Goal: Information Seeking & Learning: Learn about a topic

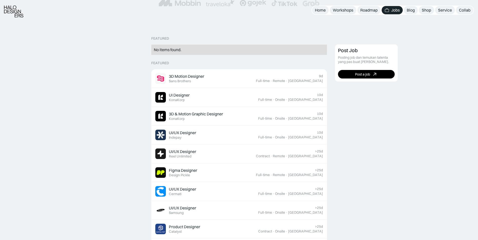
scroll to position [100, 0]
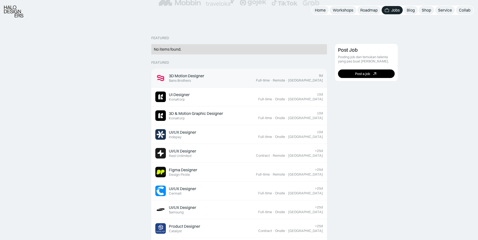
click at [256, 77] on div "3D Motion Designer Featured Sans Brothers" at bounding box center [205, 78] width 101 height 11
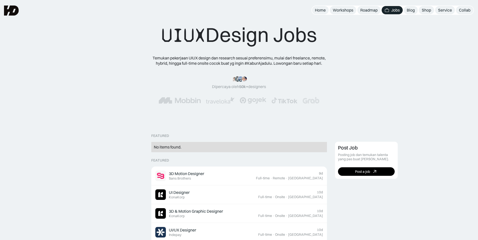
scroll to position [0, 0]
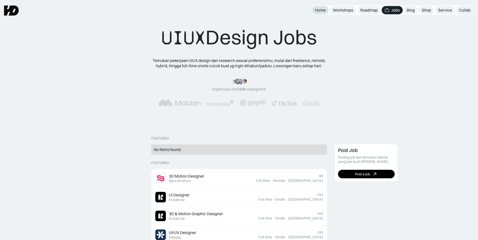
click at [321, 13] on link "Home" at bounding box center [320, 10] width 17 height 8
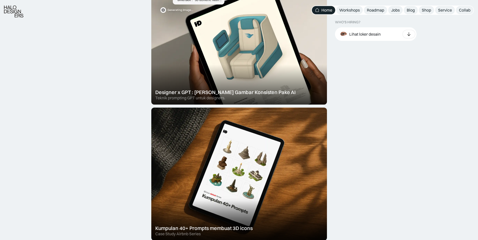
scroll to position [251, 0]
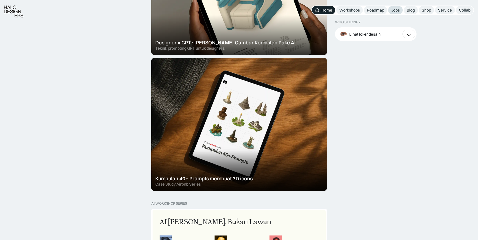
click at [396, 13] on div "Jobs" at bounding box center [395, 10] width 9 height 5
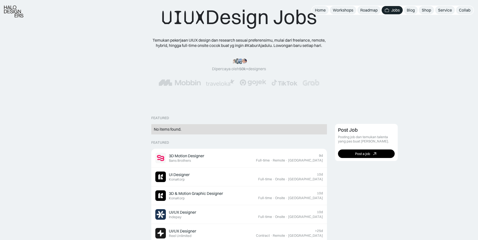
scroll to position [75, 0]
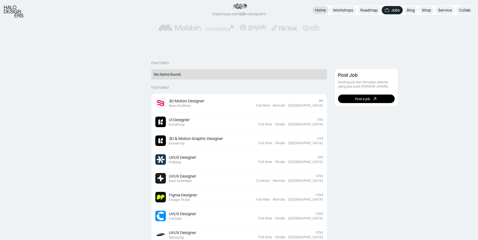
click at [317, 12] on div "Home" at bounding box center [320, 10] width 11 height 5
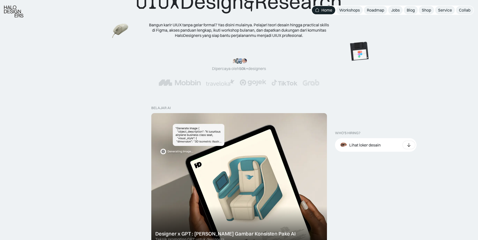
scroll to position [151, 0]
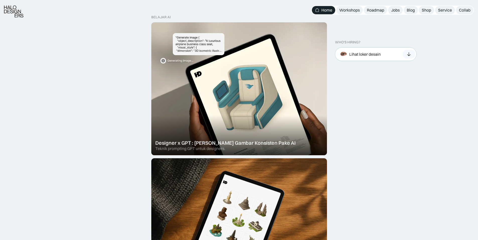
click at [390, 56] on div "Lihat loker desain" at bounding box center [376, 54] width 82 height 14
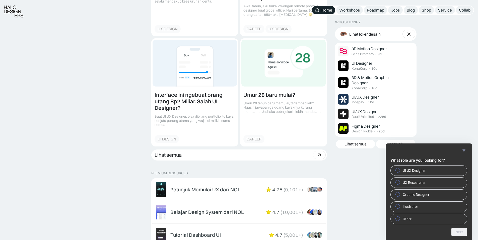
scroll to position [778, 0]
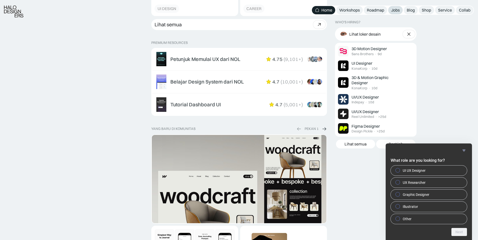
click at [393, 11] on div "Jobs" at bounding box center [395, 10] width 9 height 5
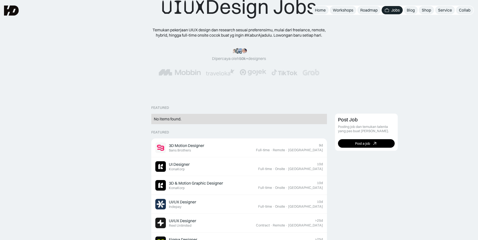
scroll to position [25, 0]
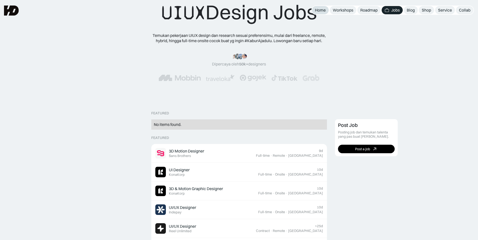
click at [321, 11] on div "Home" at bounding box center [320, 10] width 11 height 5
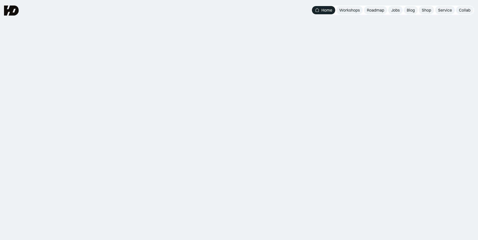
click at [397, 11] on div "Jobs" at bounding box center [395, 10] width 9 height 5
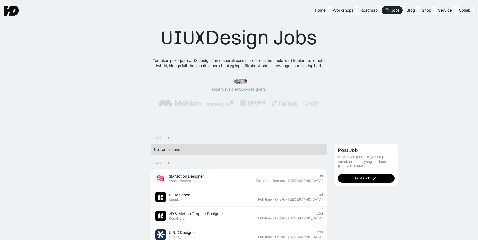
click at [231, 90] on div "Dipercaya oleh 50k+ designers" at bounding box center [239, 89] width 54 height 5
click at [133, 86] on div "“Siang [PERSON_NAME] HD, [PERSON_NAME] ngasih kabar kalo mulai minggu depan uda…" at bounding box center [239, 93] width 398 height 28
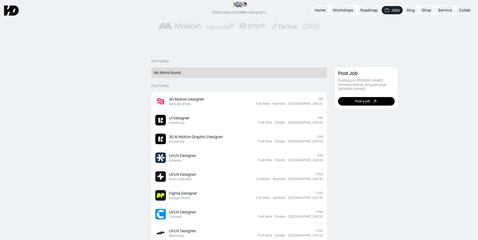
scroll to position [75, 0]
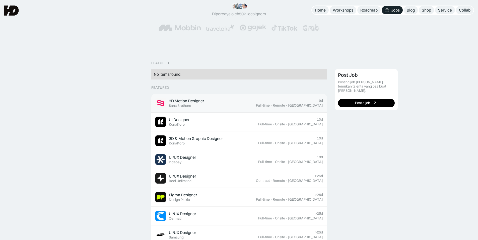
click at [313, 107] on div "Indonesia" at bounding box center [305, 105] width 35 height 4
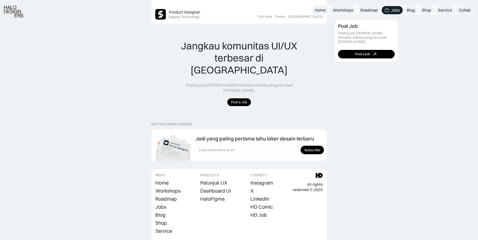
scroll to position [362, 0]
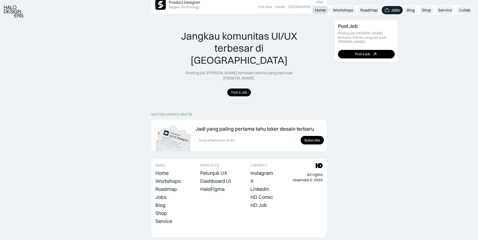
click at [319, 7] on link "Home" at bounding box center [320, 10] width 17 height 8
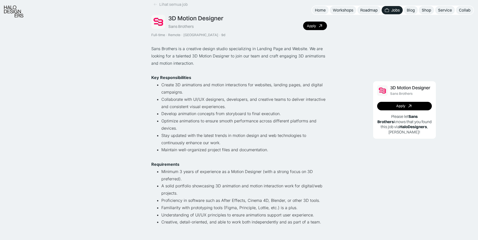
scroll to position [25, 0]
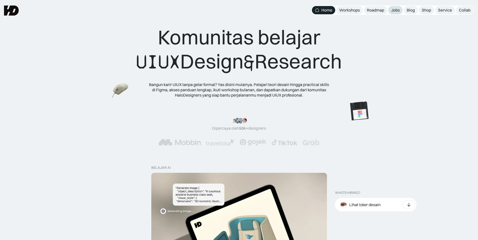
click at [396, 9] on div "Jobs" at bounding box center [395, 10] width 9 height 5
